Goal: Obtain resource: Obtain resource

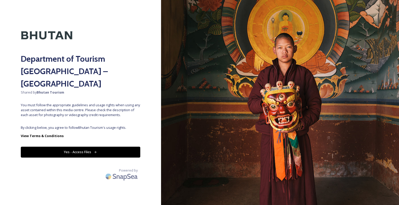
click at [79, 113] on div "Department of Tourism [GEOGRAPHIC_DATA] – Brand Centre Shared by Bhutan Tourism…" at bounding box center [80, 103] width 161 height 164
click at [86, 147] on button "Yes - Access Files" at bounding box center [80, 152] width 119 height 11
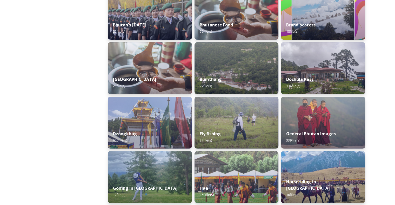
scroll to position [83, 0]
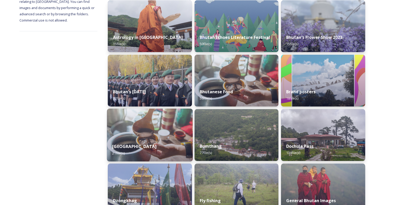
click at [150, 132] on img at bounding box center [150, 135] width 86 height 53
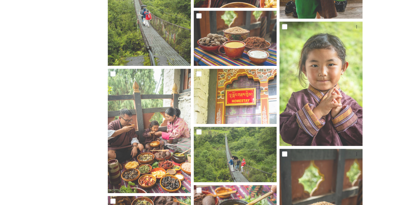
scroll to position [326, 0]
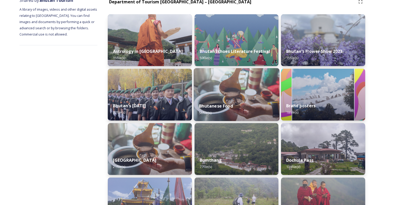
scroll to position [78, 0]
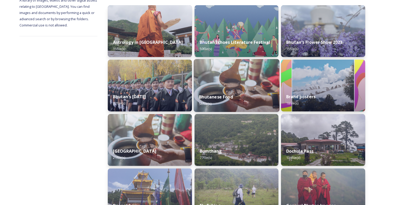
click at [233, 78] on img at bounding box center [236, 85] width 86 height 53
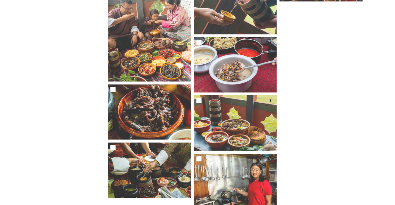
scroll to position [1423, 0]
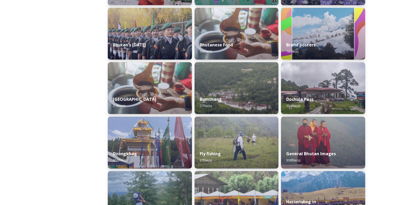
scroll to position [182, 0]
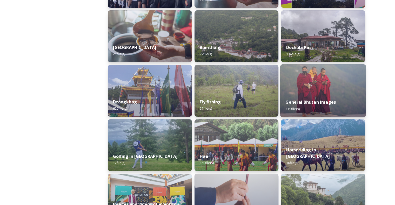
click at [314, 97] on div "General Bhutan Images 339 file(s)" at bounding box center [323, 106] width 86 height 24
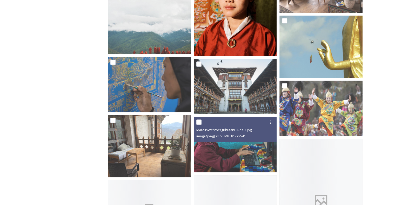
scroll to position [285, 0]
